Goal: Task Accomplishment & Management: Manage account settings

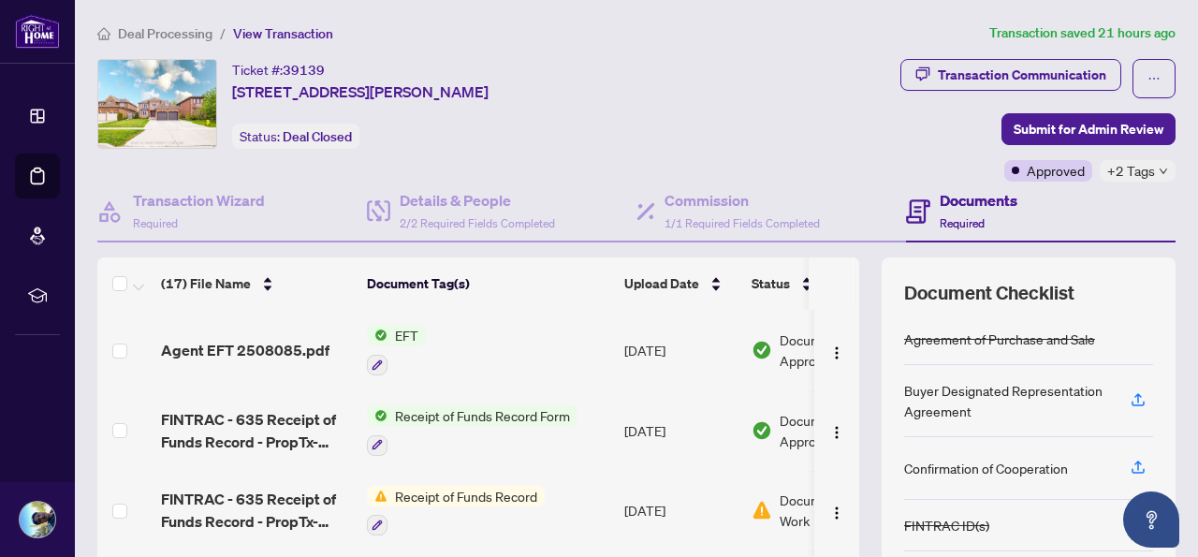
click at [331, 339] on div "Agent EFT 2508085.pdf" at bounding box center [256, 350] width 191 height 22
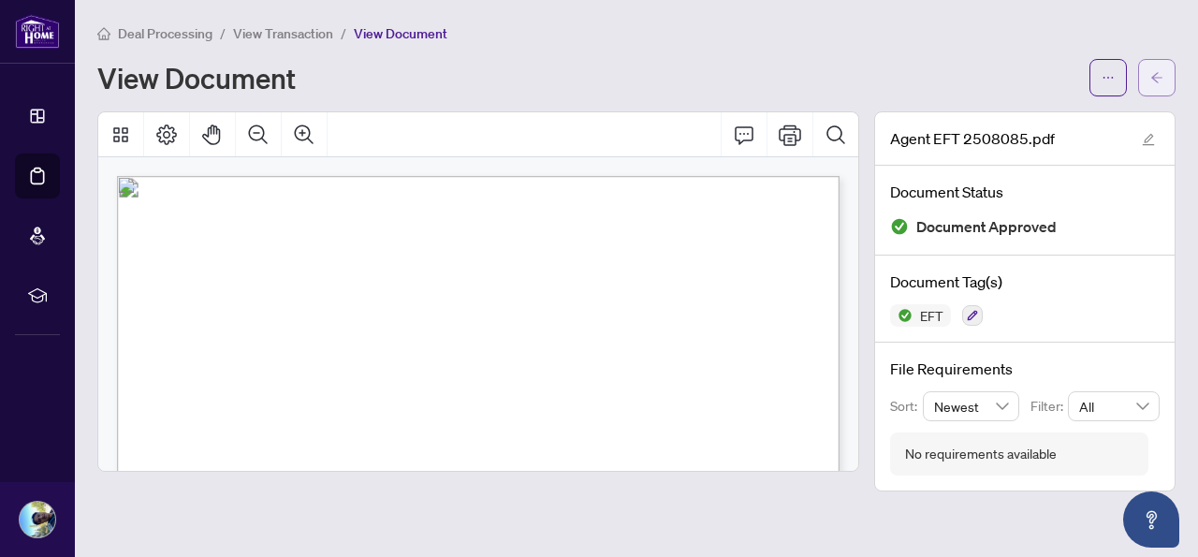
click at [1151, 75] on icon "arrow-left" at bounding box center [1157, 77] width 13 height 13
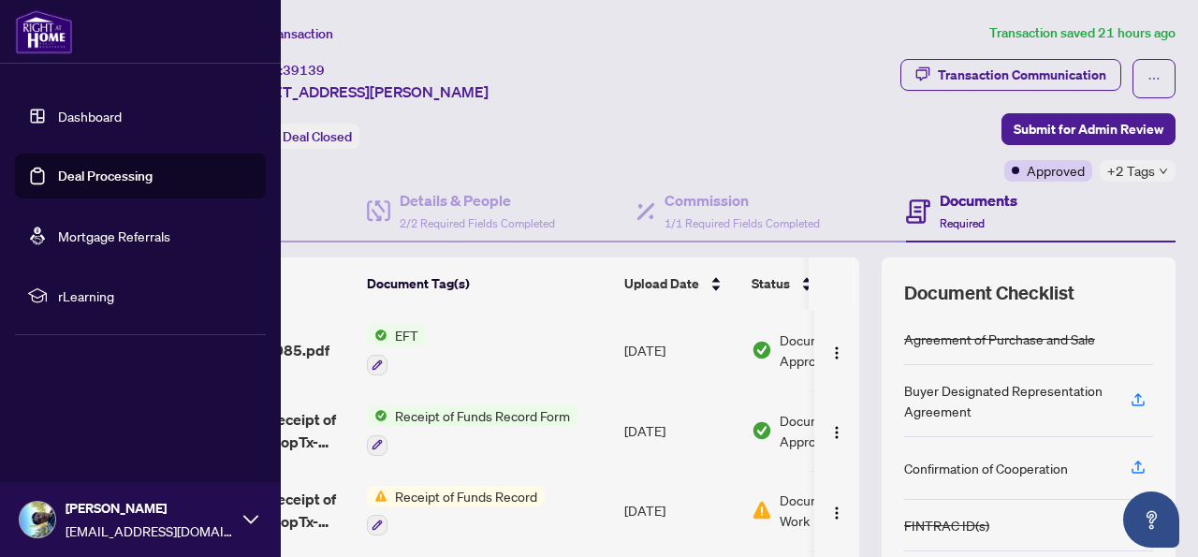
click at [58, 171] on link "Deal Processing" at bounding box center [105, 176] width 95 height 17
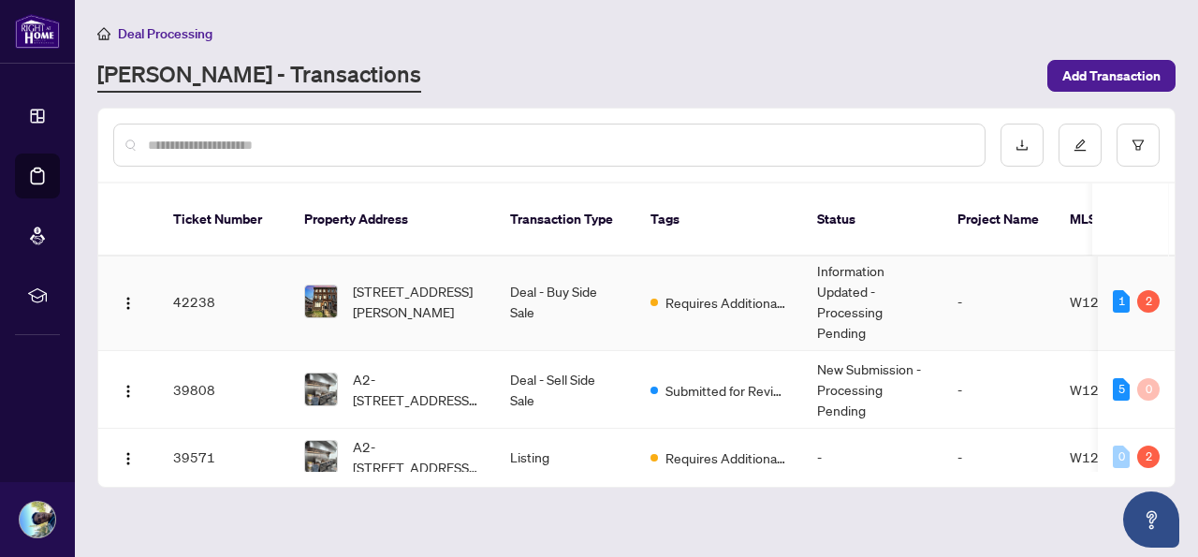
scroll to position [265, 0]
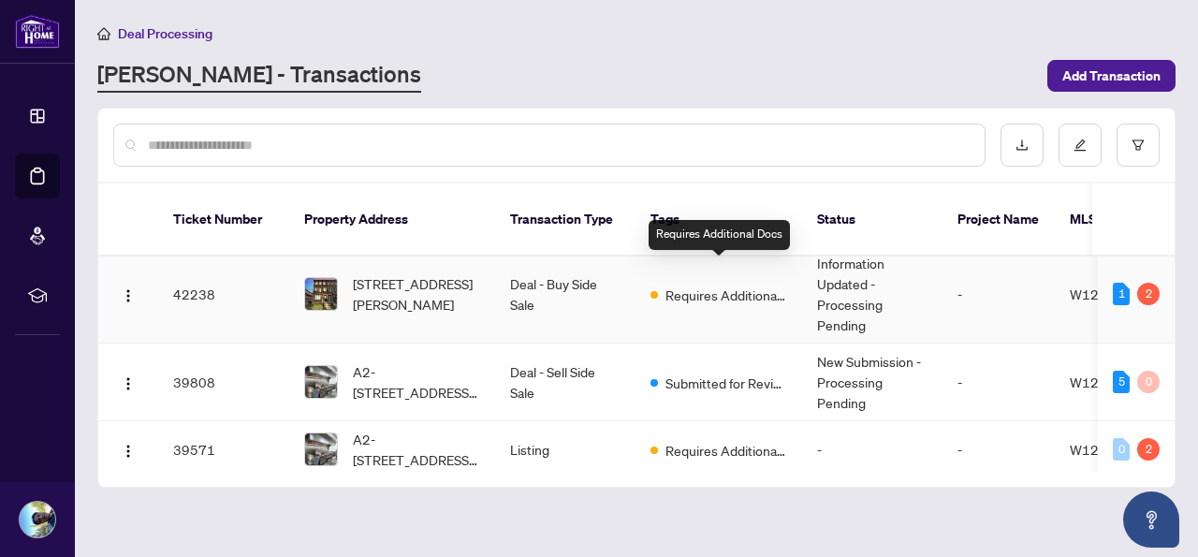
click at [695, 285] on span "Requires Additional Docs" at bounding box center [727, 295] width 122 height 21
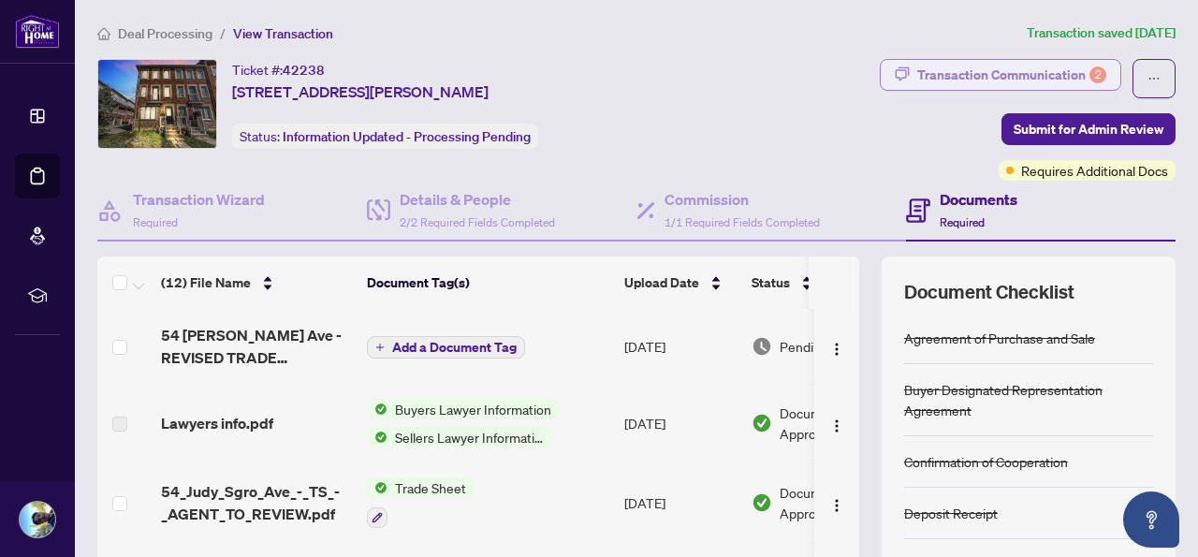
click at [1037, 65] on div "Transaction Communication 2" at bounding box center [1012, 75] width 189 height 30
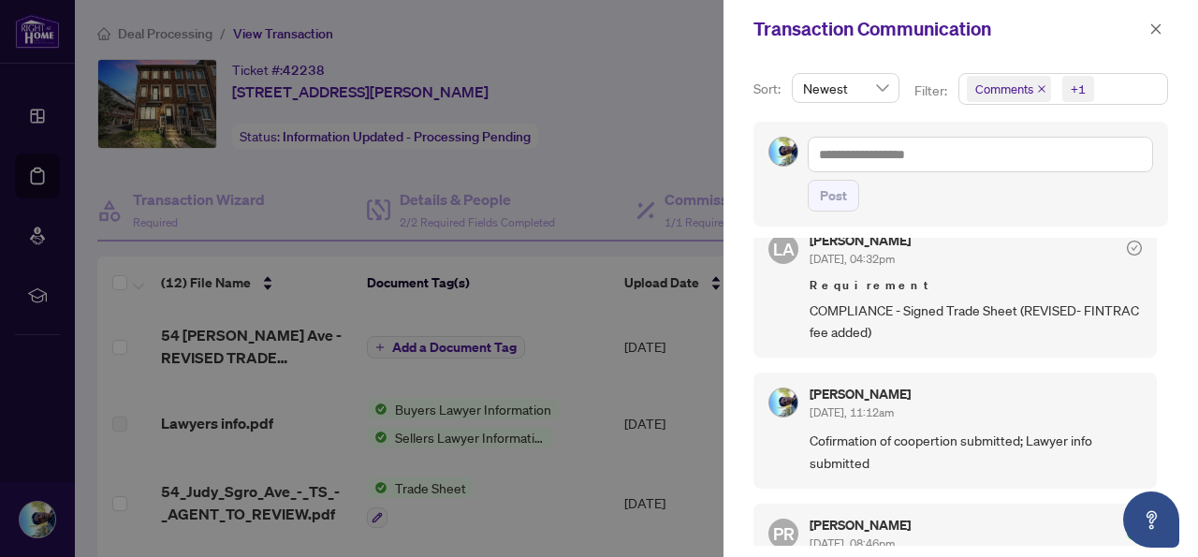
scroll to position [293, 0]
click at [1153, 23] on icon "close" at bounding box center [1156, 28] width 13 height 13
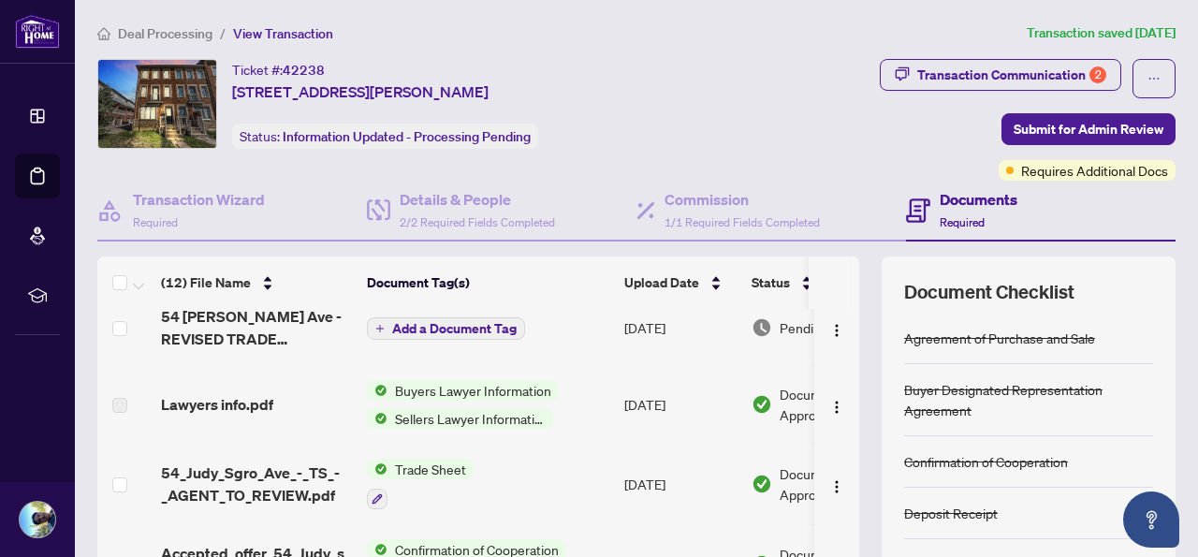
scroll to position [0, 0]
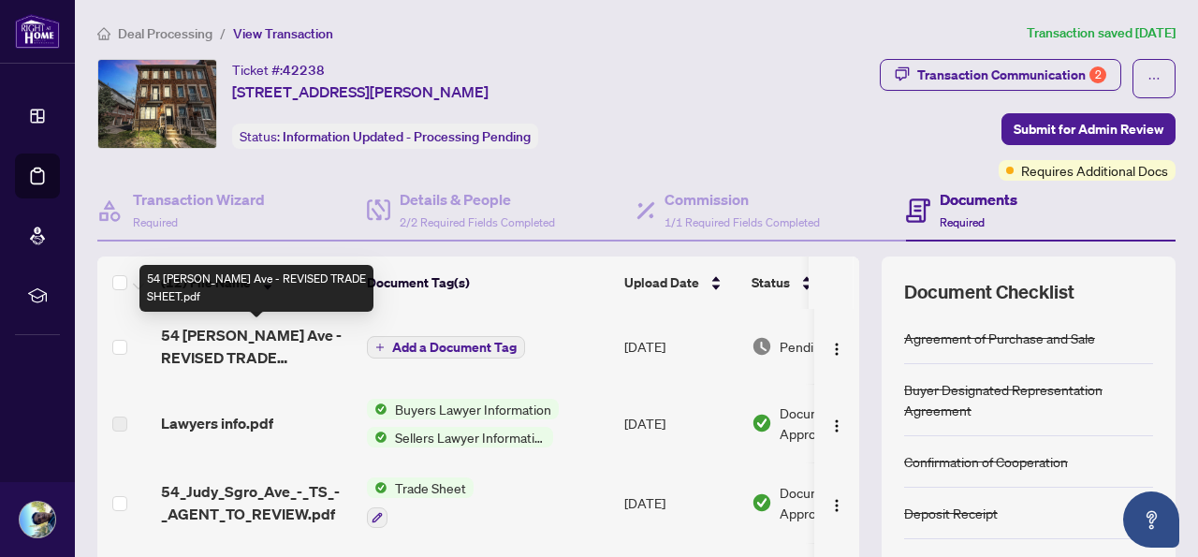
click at [310, 339] on span "54 [PERSON_NAME] Ave - REVISED TRADE SHEET.pdf" at bounding box center [256, 346] width 191 height 45
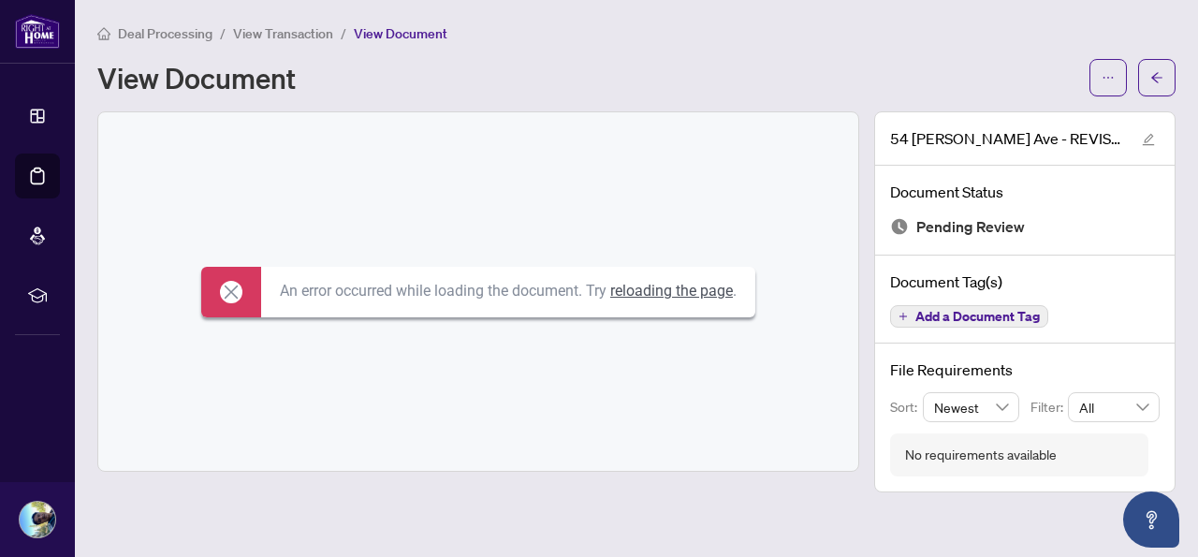
click at [220, 289] on icon at bounding box center [231, 292] width 22 height 22
click at [234, 285] on div at bounding box center [231, 292] width 60 height 51
click at [225, 285] on icon at bounding box center [231, 292] width 22 height 22
click at [1156, 80] on icon "arrow-left" at bounding box center [1157, 77] width 13 height 13
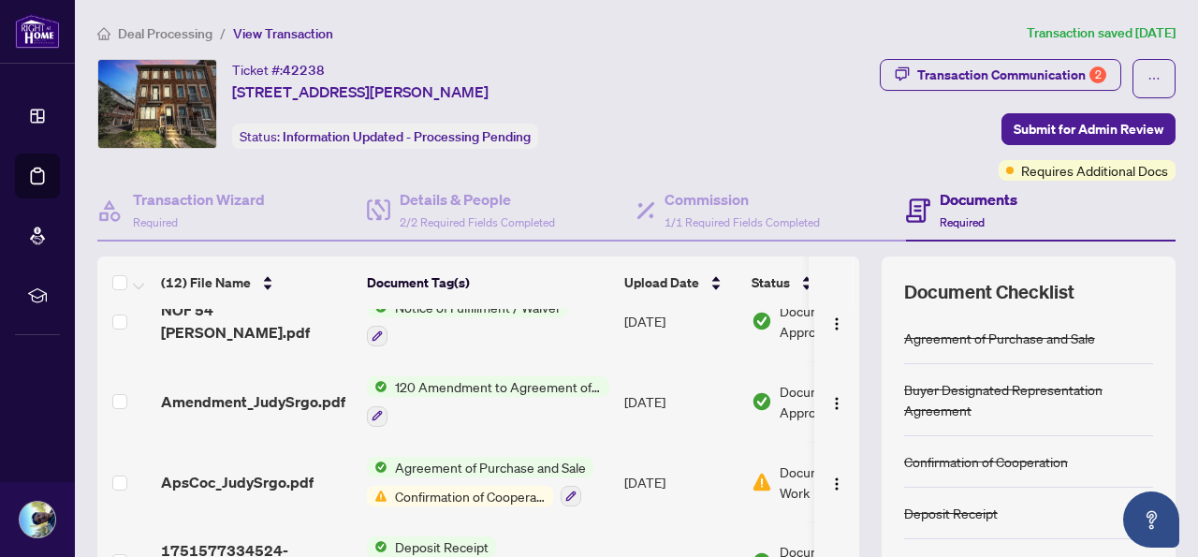
scroll to position [674, 0]
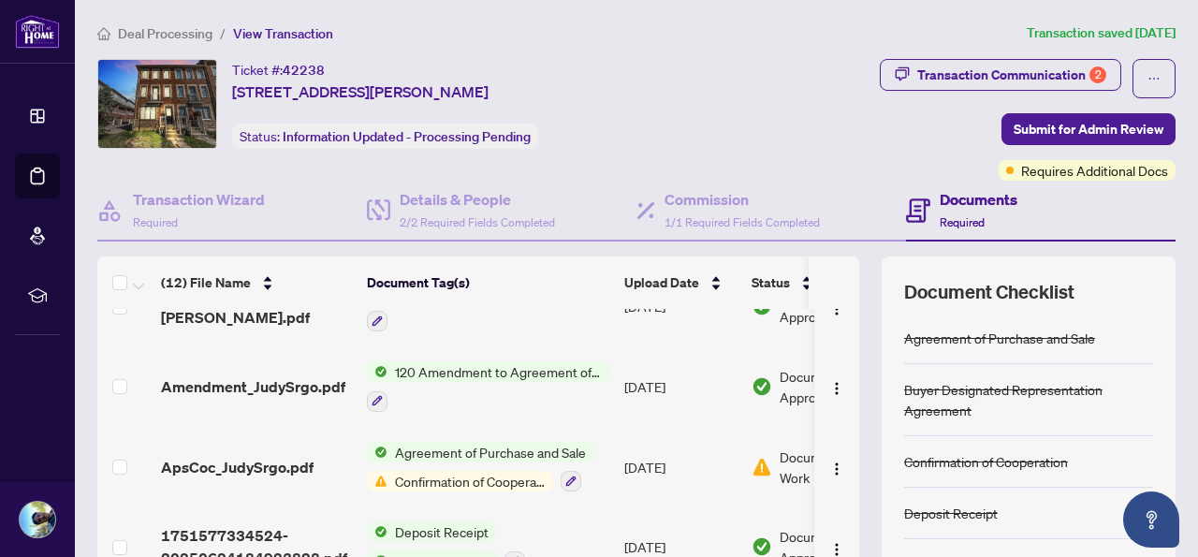
click at [477, 477] on span "Confirmation of Cooperation" at bounding box center [471, 481] width 166 height 21
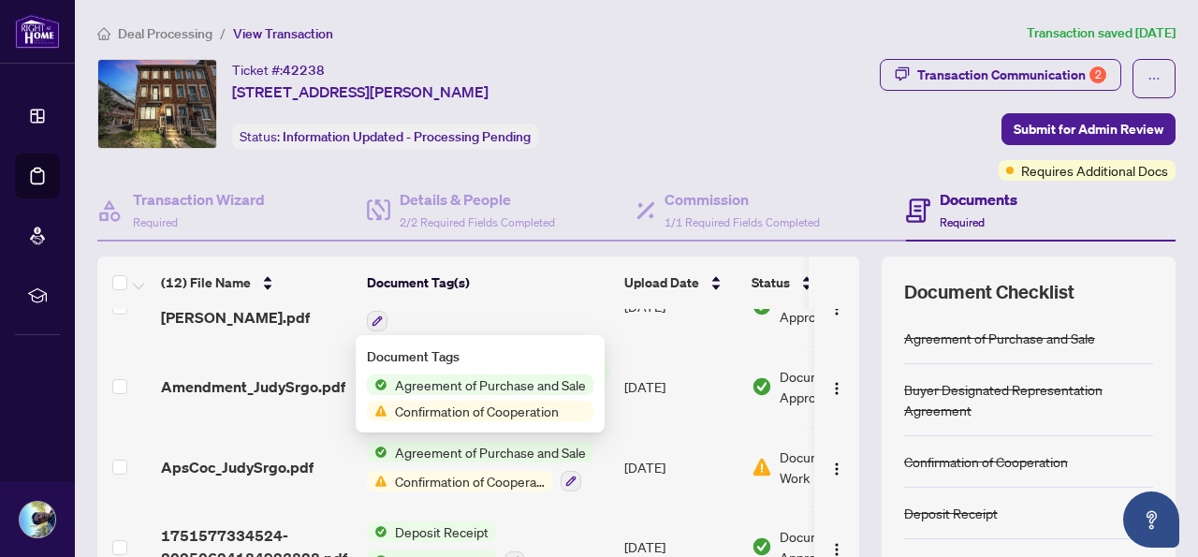
click at [489, 404] on span "Confirmation of Cooperation" at bounding box center [477, 411] width 179 height 21
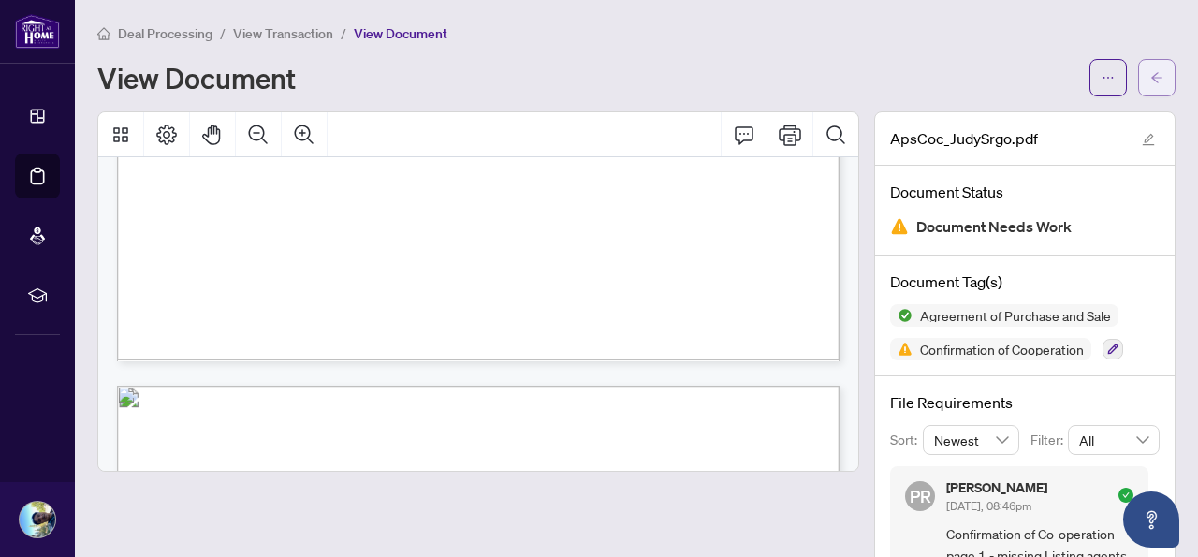
click at [1151, 63] on span "button" at bounding box center [1157, 78] width 13 height 30
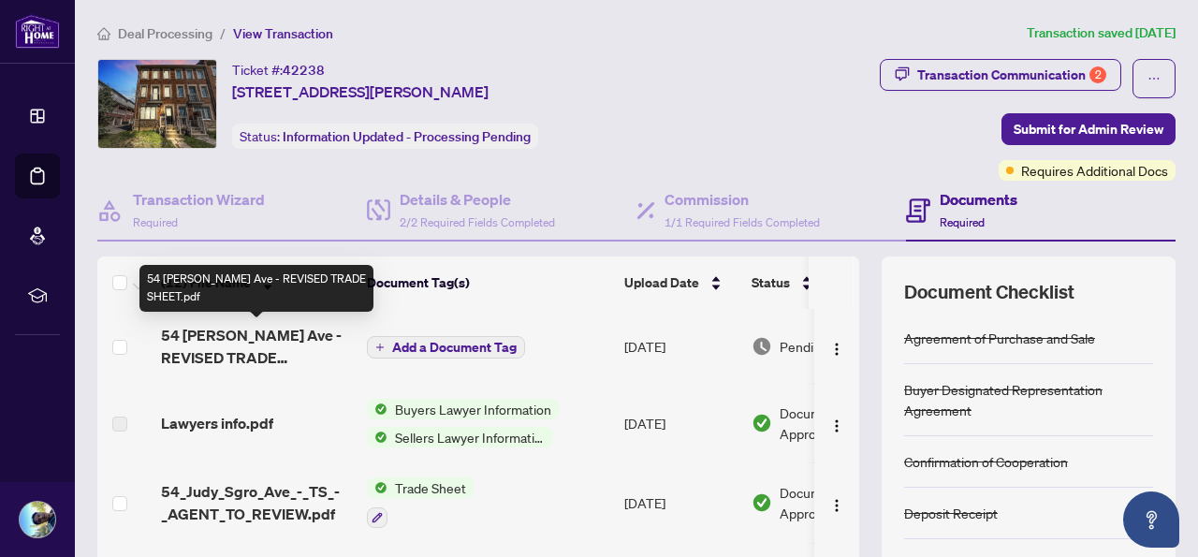
click at [270, 332] on span "54 [PERSON_NAME] Ave - REVISED TRADE SHEET.pdf" at bounding box center [256, 346] width 191 height 45
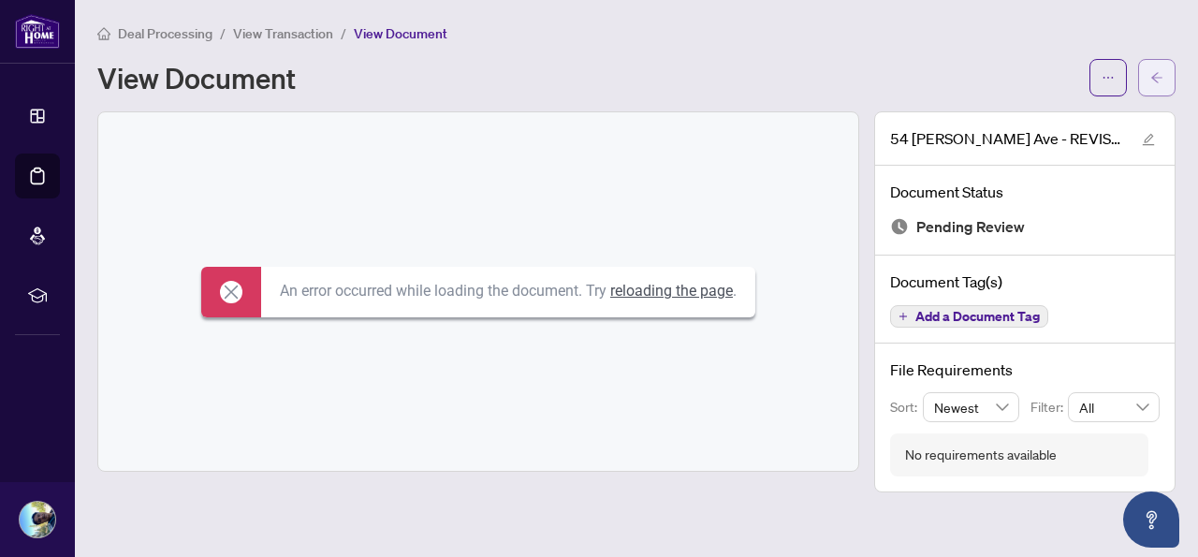
click at [1159, 71] on icon "arrow-left" at bounding box center [1157, 77] width 13 height 13
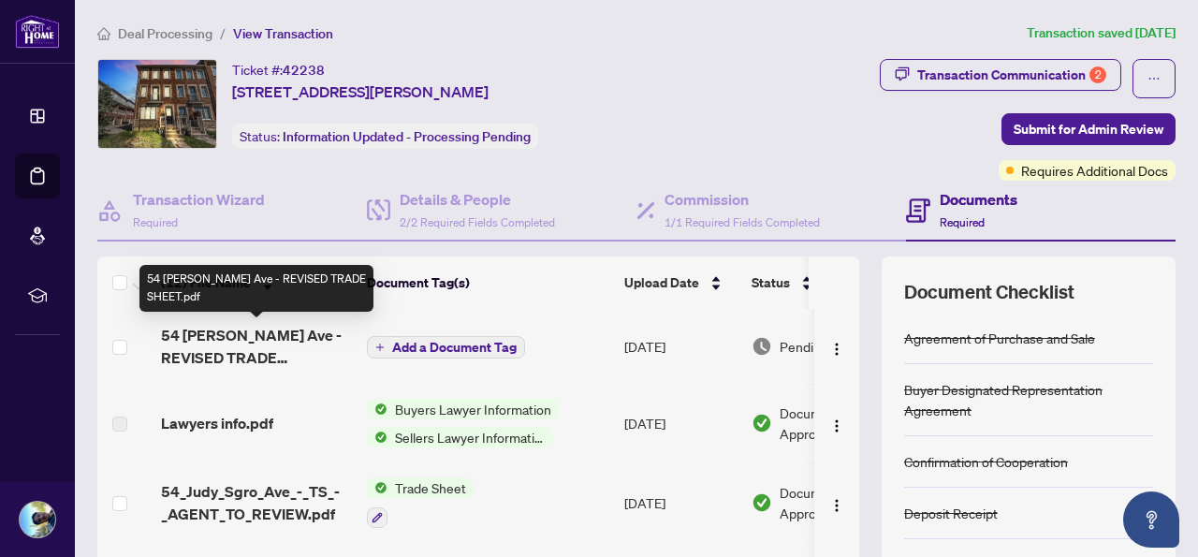
click at [225, 334] on span "54 [PERSON_NAME] Ave - REVISED TRADE SHEET.pdf" at bounding box center [256, 346] width 191 height 45
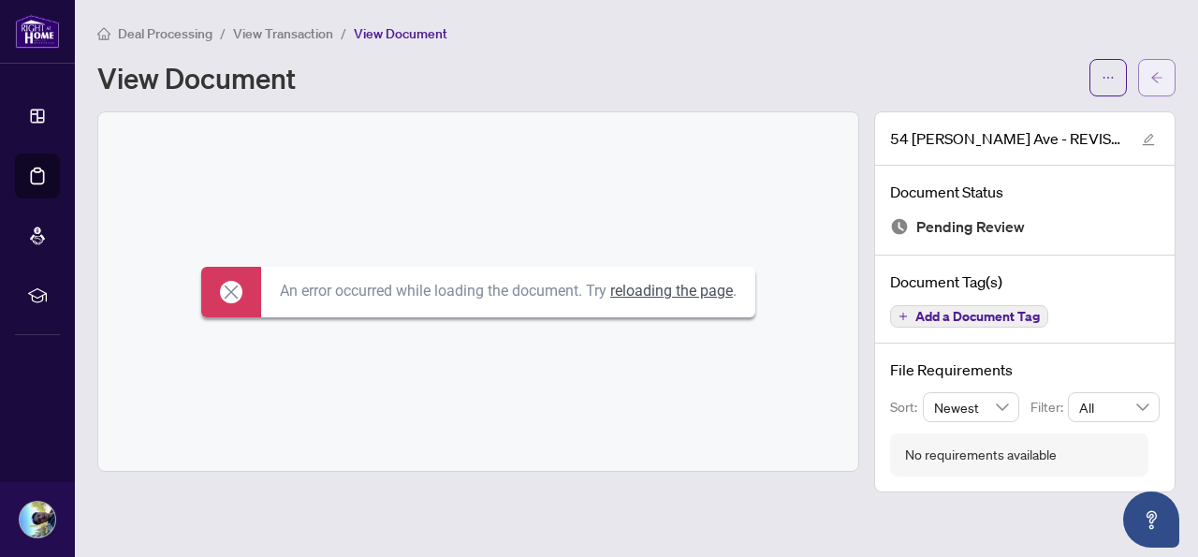
click at [1158, 64] on span "button" at bounding box center [1157, 78] width 13 height 30
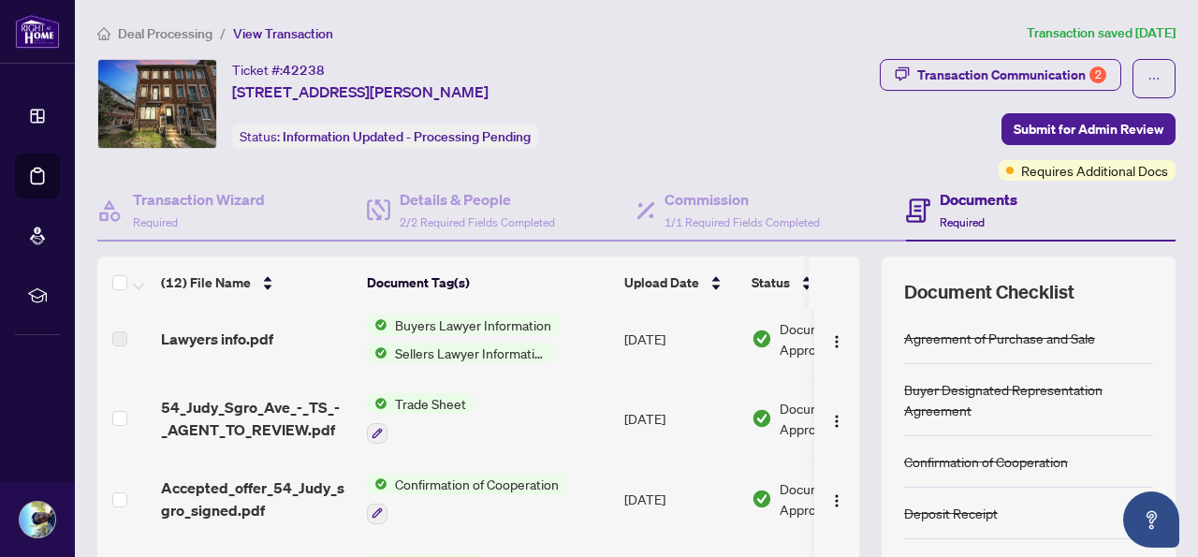
scroll to position [73, 0]
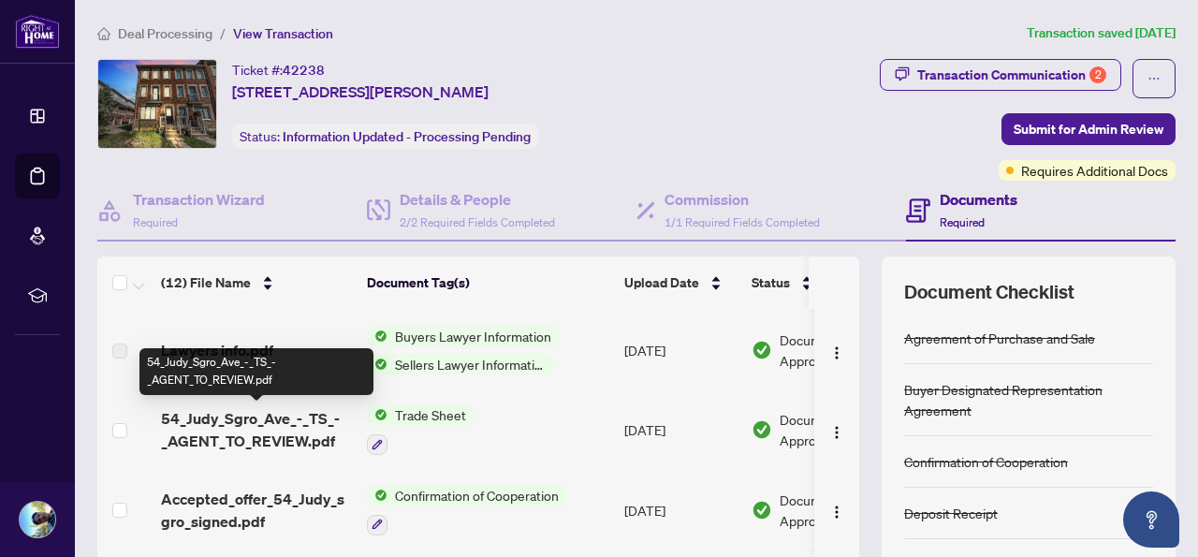
click at [207, 434] on span "54_Judy_Sgro_Ave_-_TS_-_AGENT_TO_REVIEW.pdf" at bounding box center [256, 429] width 191 height 45
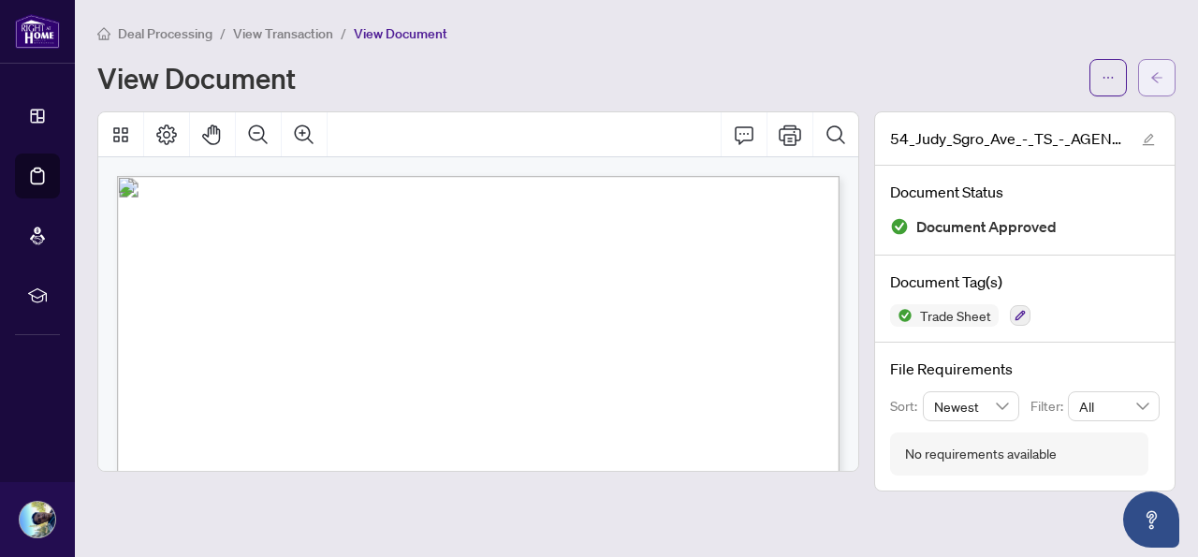
click at [1156, 71] on icon "arrow-left" at bounding box center [1157, 77] width 13 height 13
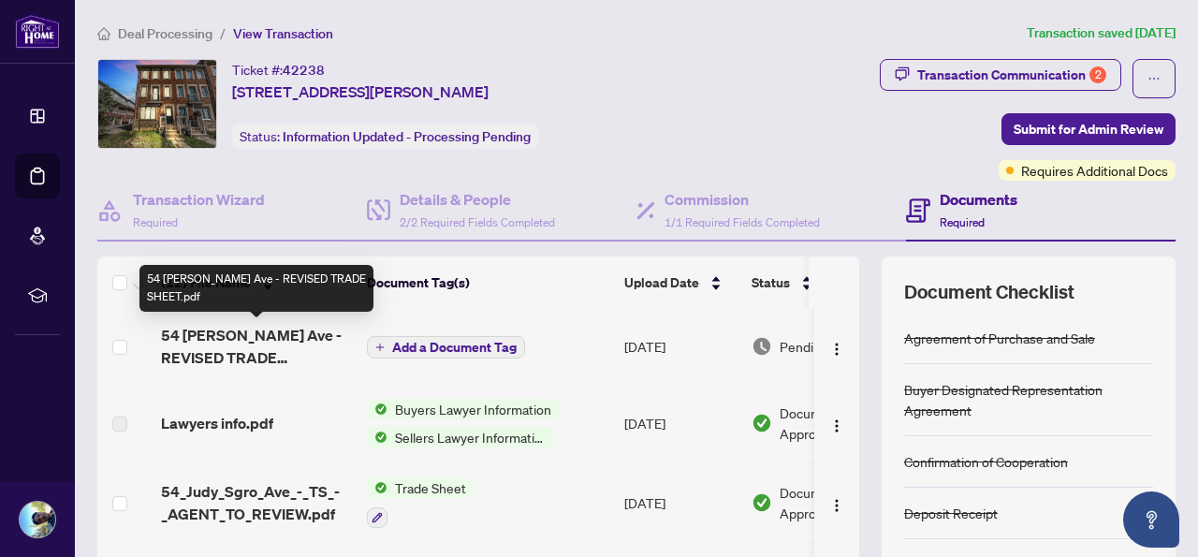
click at [183, 339] on span "54 [PERSON_NAME] Ave - REVISED TRADE SHEET.pdf" at bounding box center [256, 346] width 191 height 45
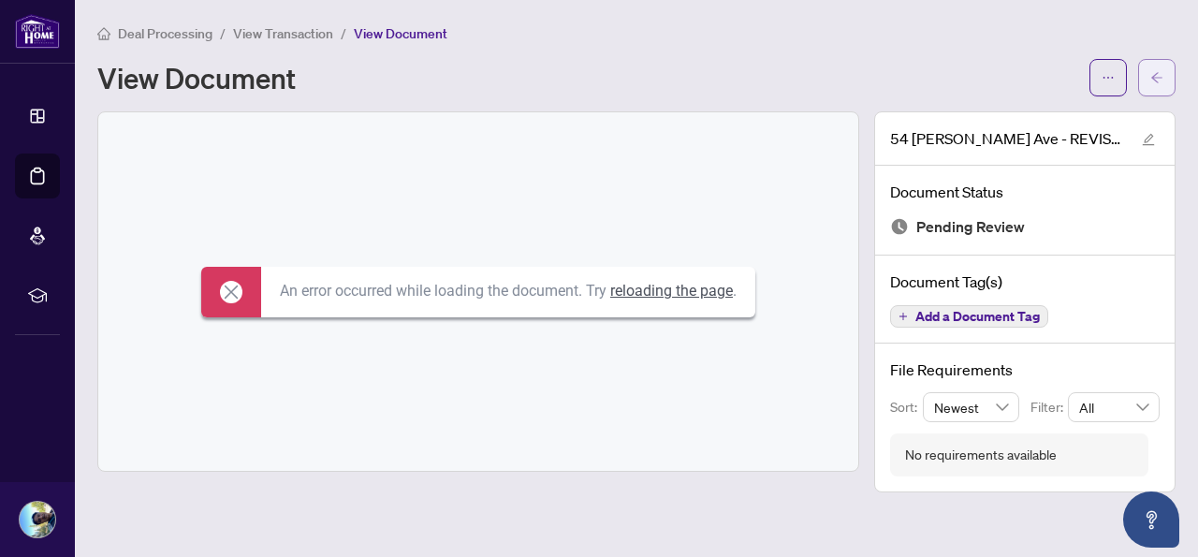
click at [1154, 69] on span "button" at bounding box center [1157, 78] width 13 height 30
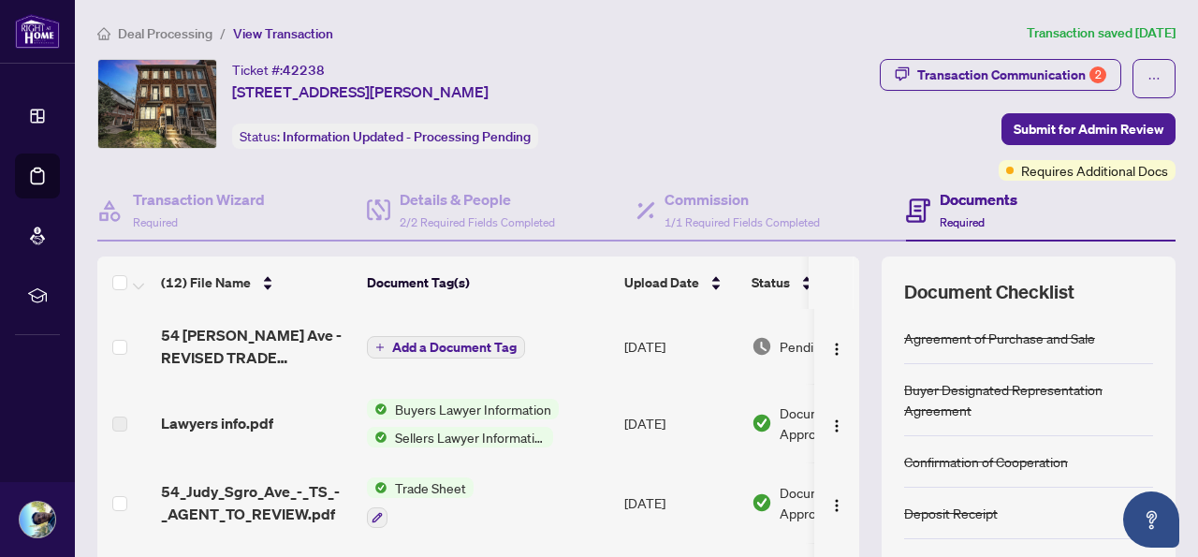
click at [784, 137] on div "Transaction Communication 2 Submit for Admin Review Requires Additional Docs" at bounding box center [944, 120] width 463 height 122
click at [738, 86] on div "Transaction Communication 2 Submit for Admin Review Requires Additional Docs" at bounding box center [944, 120] width 463 height 122
